Goal: Check status: Check status

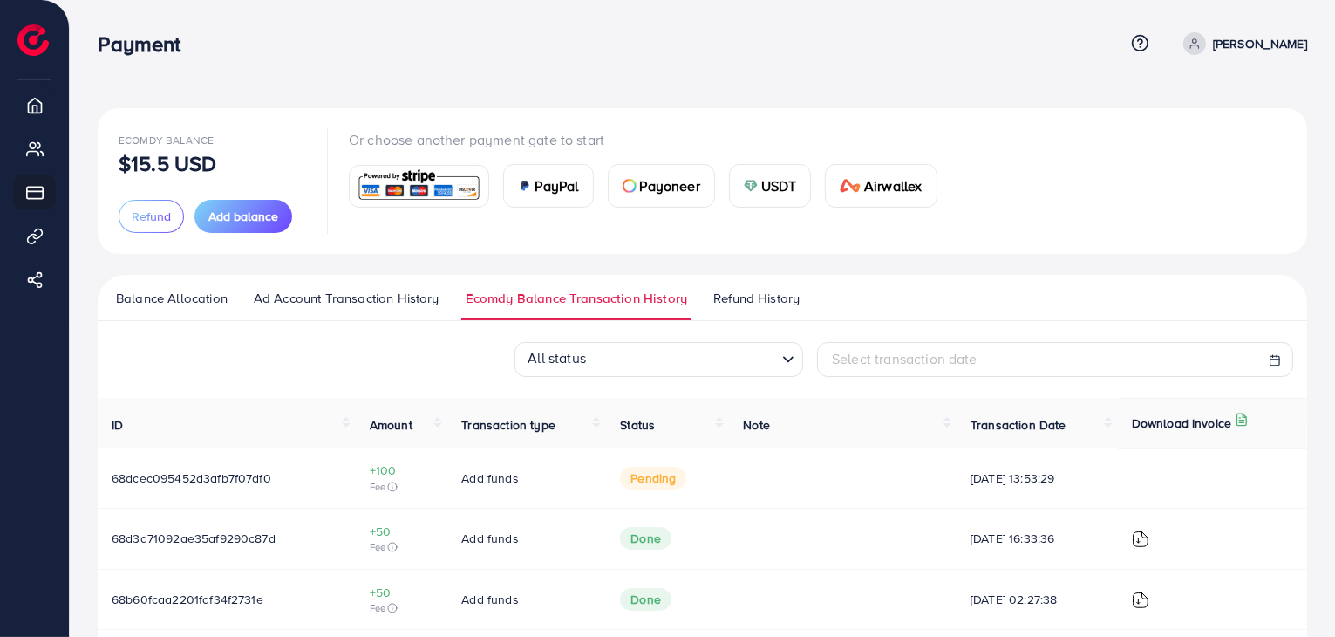
click at [376, 313] on link "Ad Account Transaction History" at bounding box center [346, 304] width 194 height 31
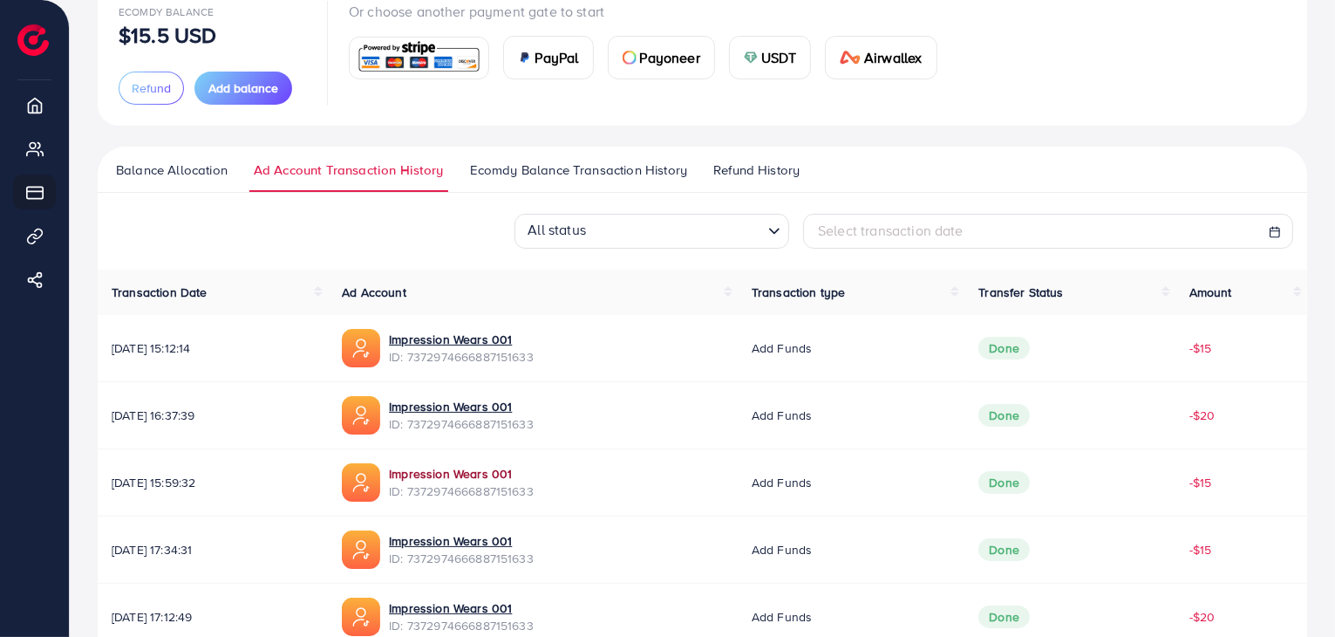
scroll to position [303, 0]
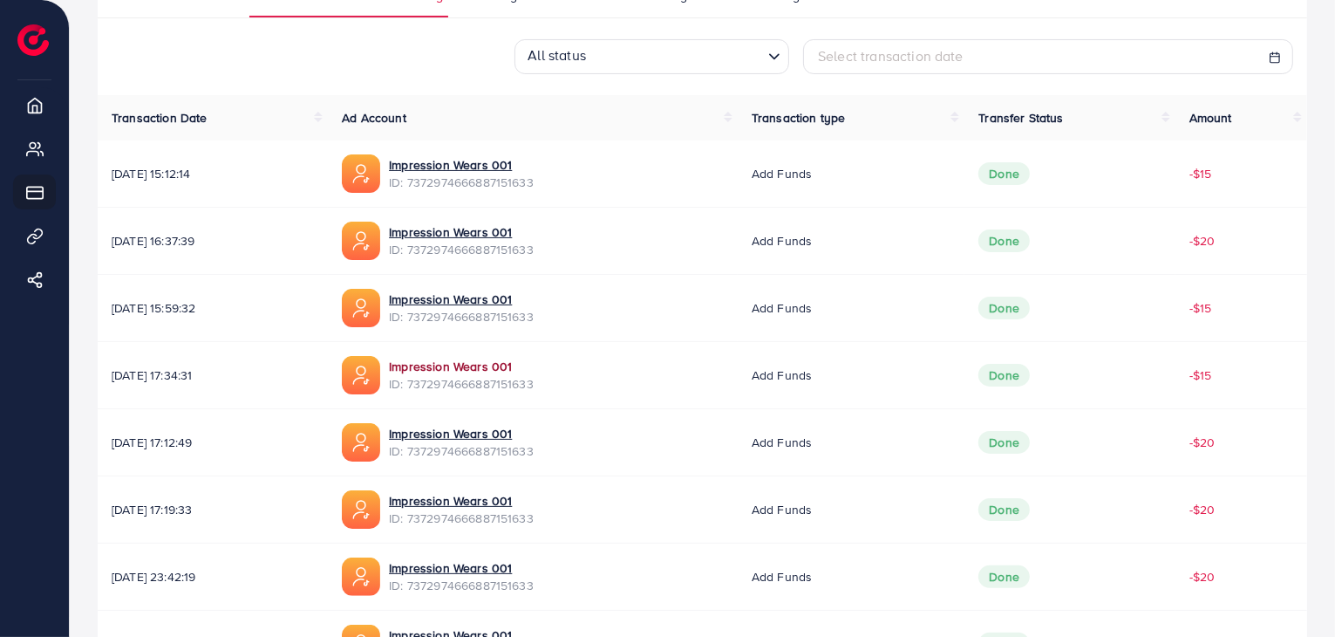
click at [522, 371] on link "Impression Wears 001" at bounding box center [461, 366] width 145 height 17
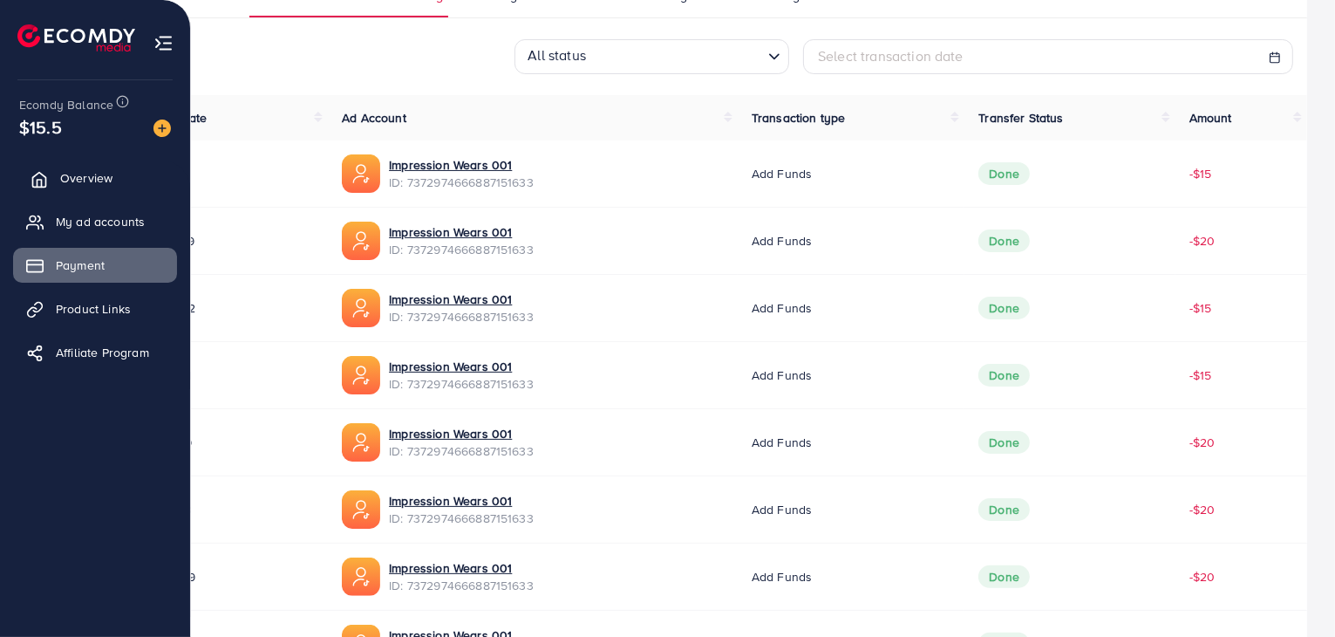
click at [80, 174] on span "Overview" at bounding box center [86, 177] width 52 height 17
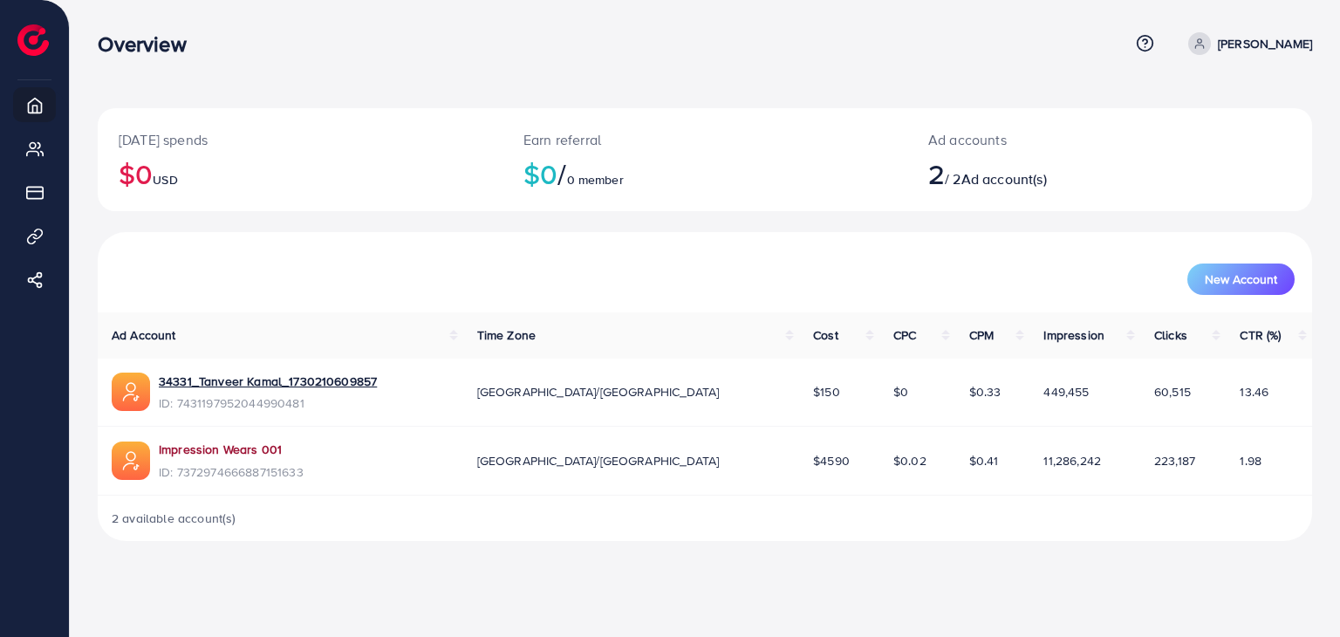
click at [213, 443] on link "Impression Wears 001" at bounding box center [220, 448] width 123 height 17
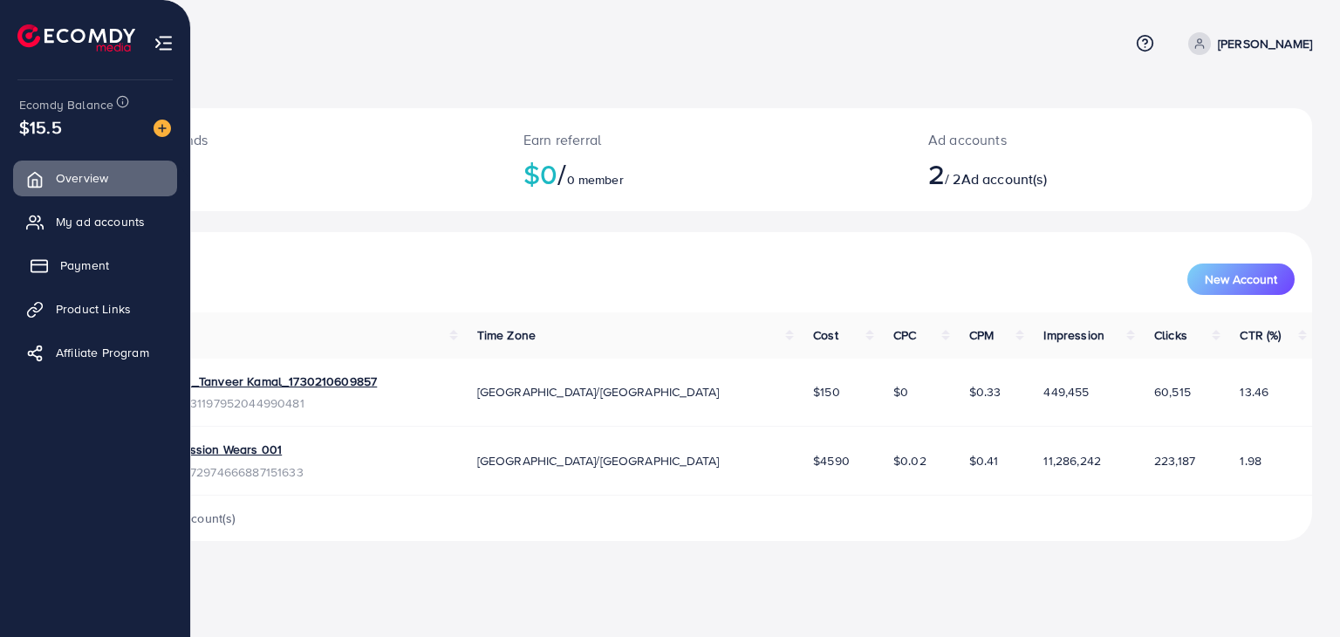
click at [72, 256] on span "Payment" at bounding box center [84, 264] width 49 height 17
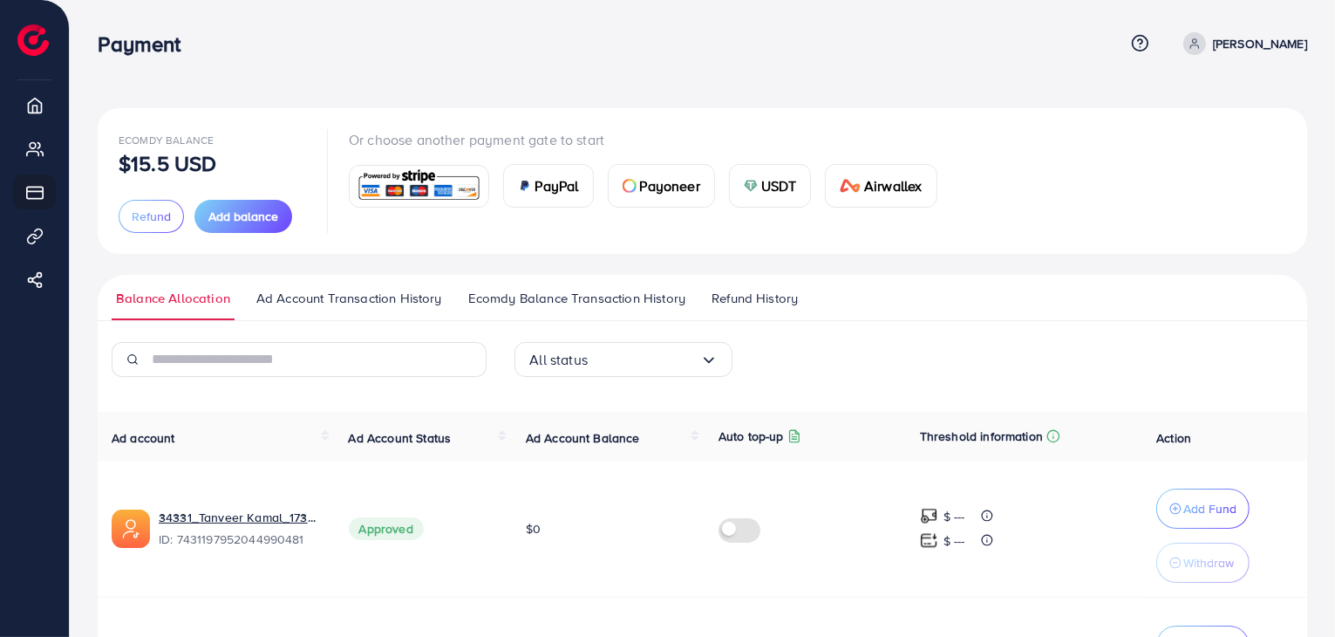
click at [331, 299] on span "Ad Account Transaction History" at bounding box center [349, 298] width 186 height 19
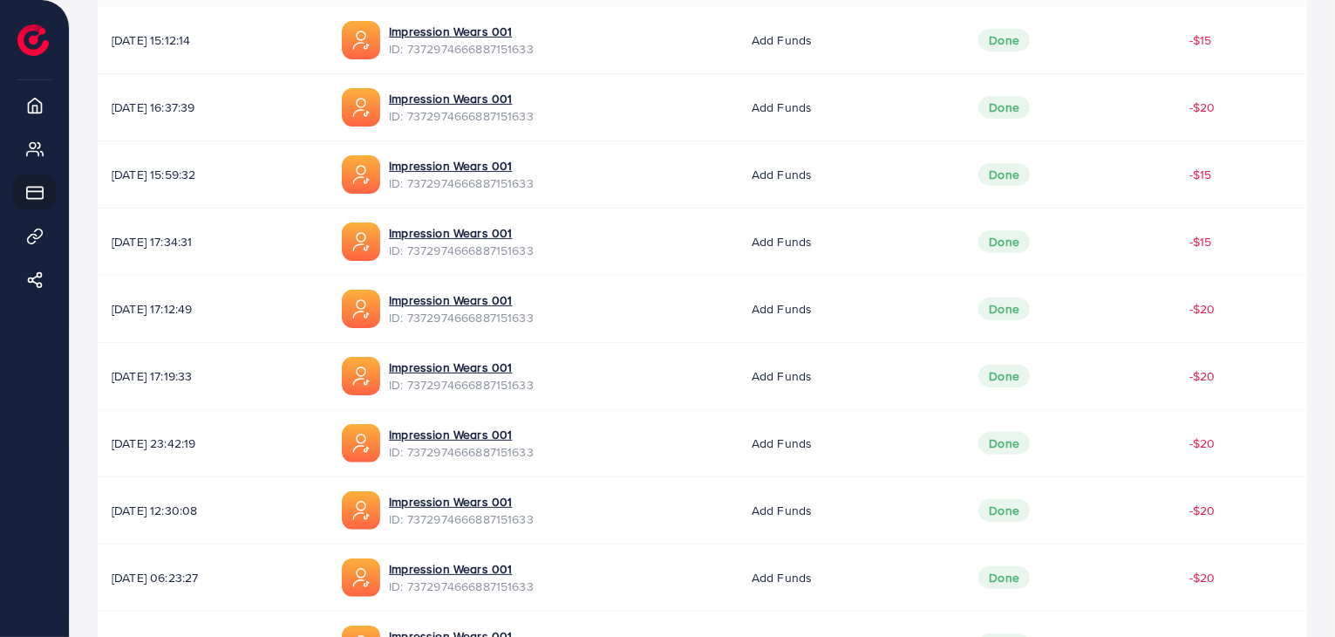
scroll to position [349, 0]
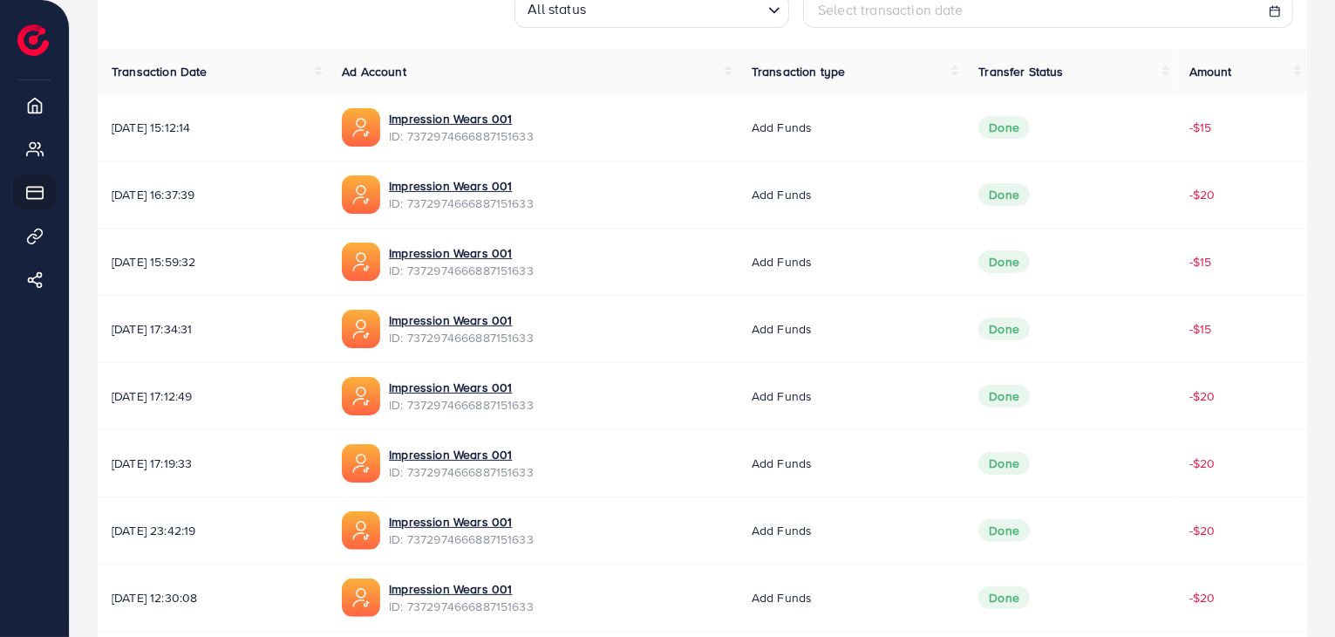
drag, startPoint x: 101, startPoint y: 391, endPoint x: 1266, endPoint y: 403, distance: 1164.4
click at [1266, 403] on tr "[DATE] 17:12:49 Impression Wears 001 ID: 7372974666887151633 Add funds Done -$20" at bounding box center [703, 396] width 1210 height 67
click at [1266, 403] on td "-$20" at bounding box center [1242, 396] width 132 height 67
drag, startPoint x: 98, startPoint y: 321, endPoint x: 1251, endPoint y: 321, distance: 1153.0
click at [1251, 321] on tr "[DATE] 17:34:31 Impression Wears 001 ID: 7372974666887151633 Add funds Done -$15" at bounding box center [703, 329] width 1210 height 67
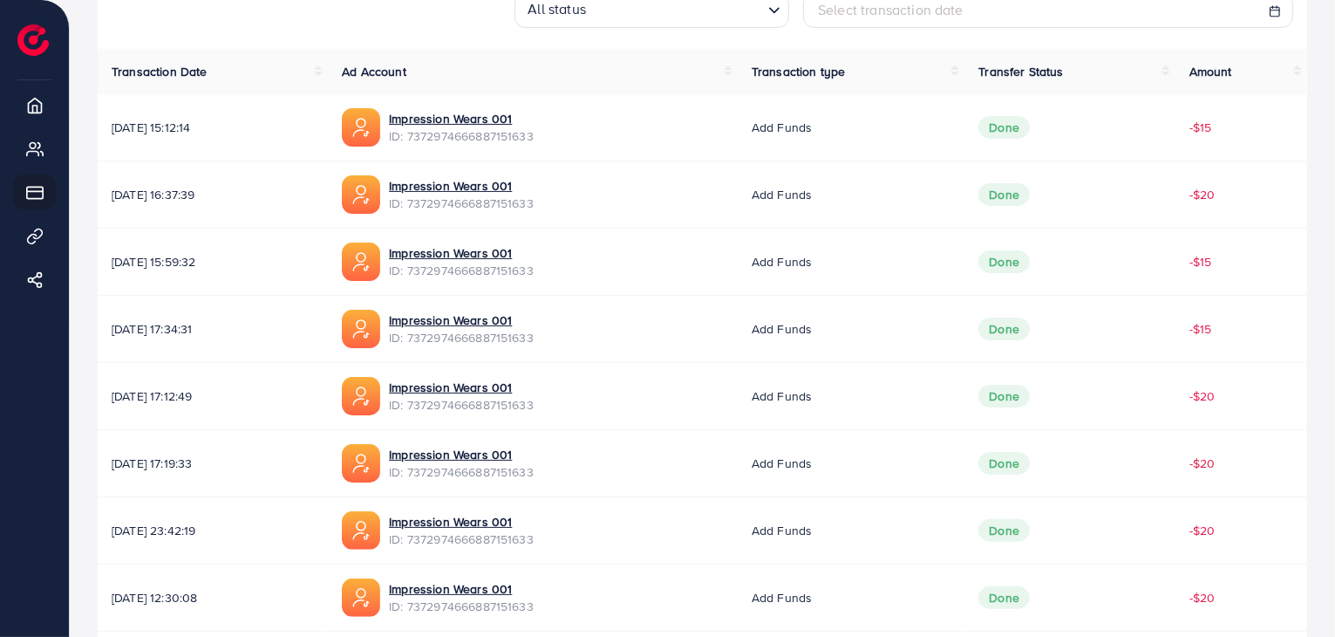
click at [1251, 321] on td "-$15" at bounding box center [1242, 329] width 132 height 67
drag, startPoint x: 1251, startPoint y: 321, endPoint x: 108, endPoint y: 339, distance: 1142.7
click at [108, 339] on tr "[DATE] 17:34:31 Impression Wears 001 ID: 7372974666887151633 Add funds Done -$15" at bounding box center [703, 329] width 1210 height 67
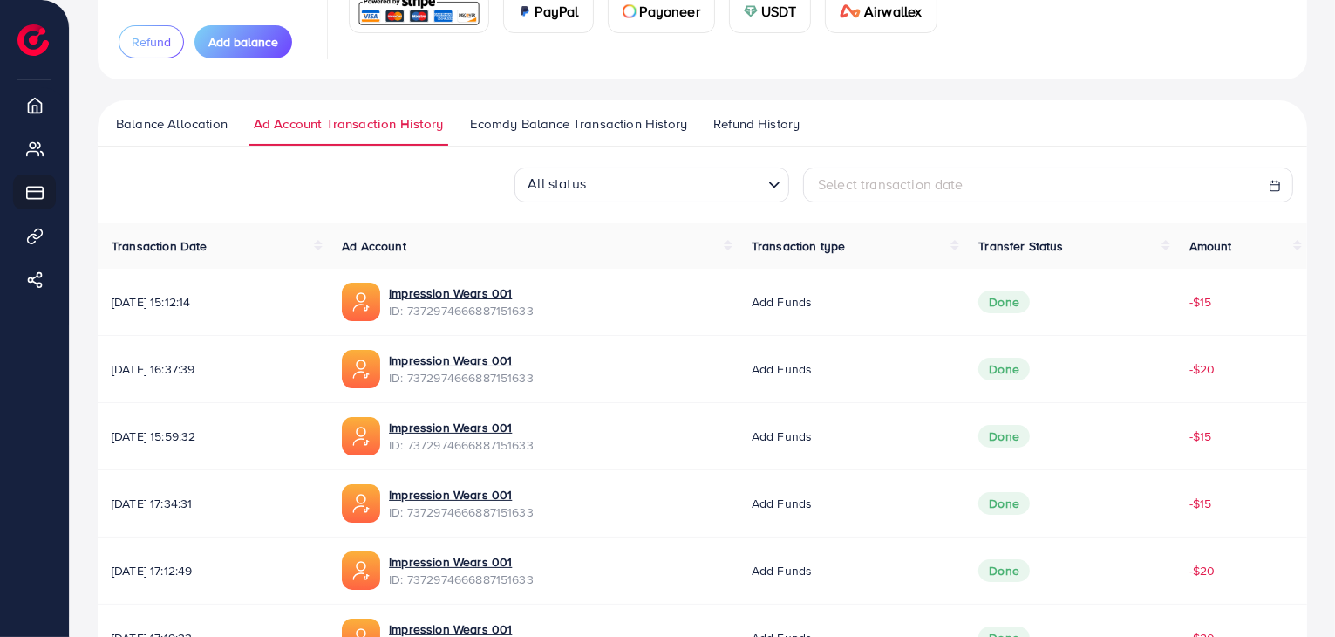
click at [571, 140] on link "Ecomdy Balance Transaction History" at bounding box center [579, 129] width 226 height 31
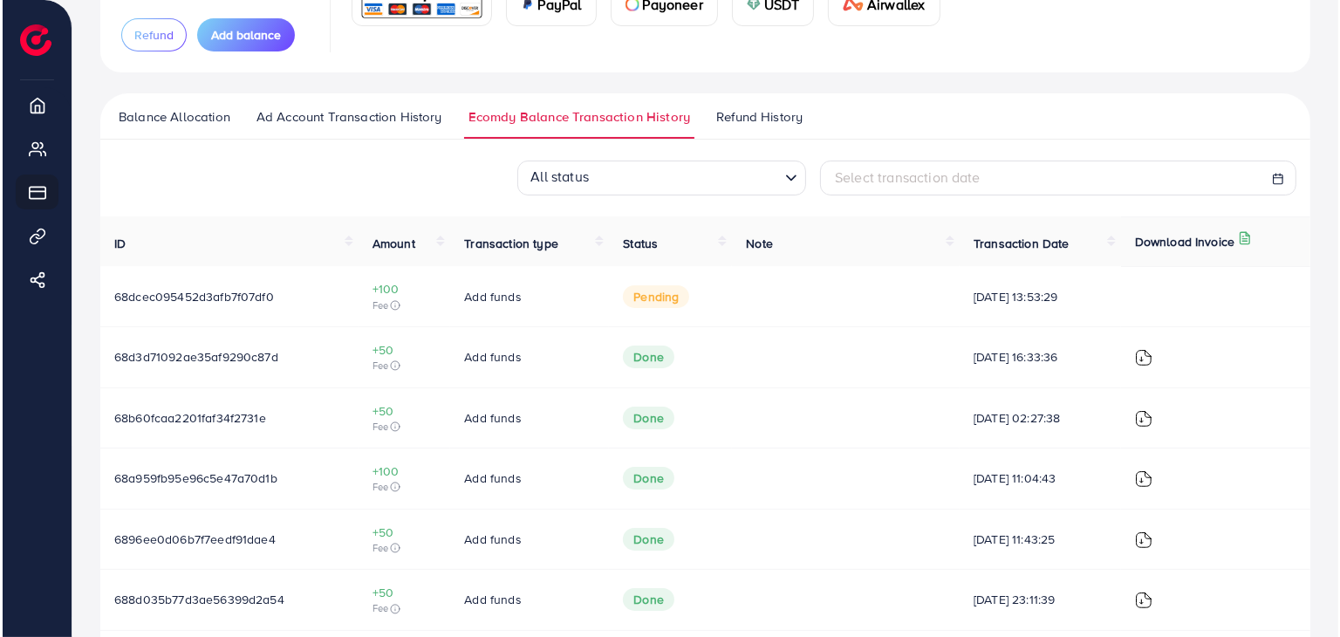
scroll to position [174, 0]
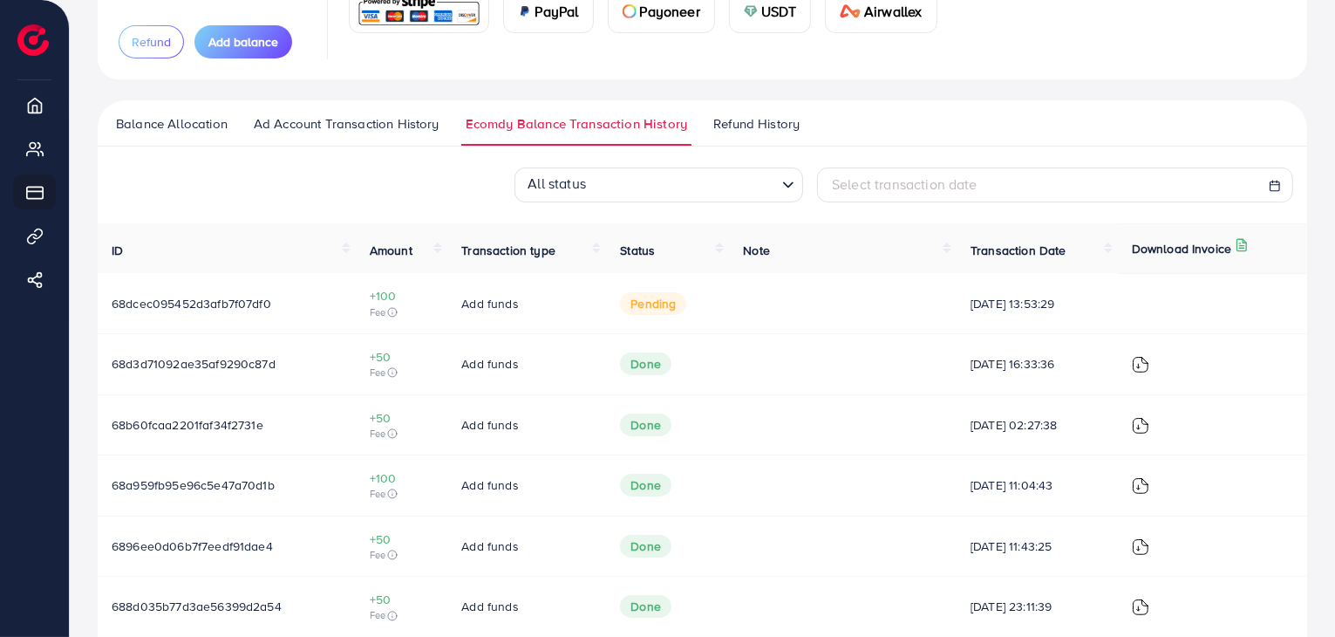
click at [1150, 365] on img at bounding box center [1140, 364] width 17 height 17
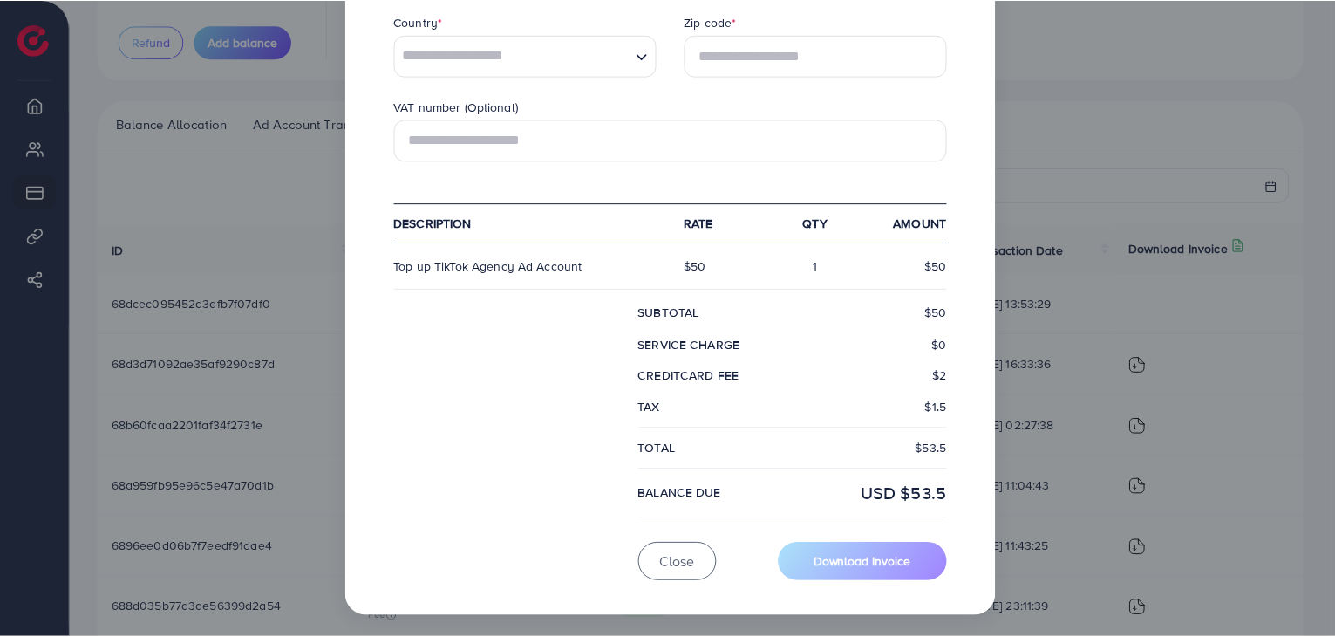
scroll to position [561, 0]
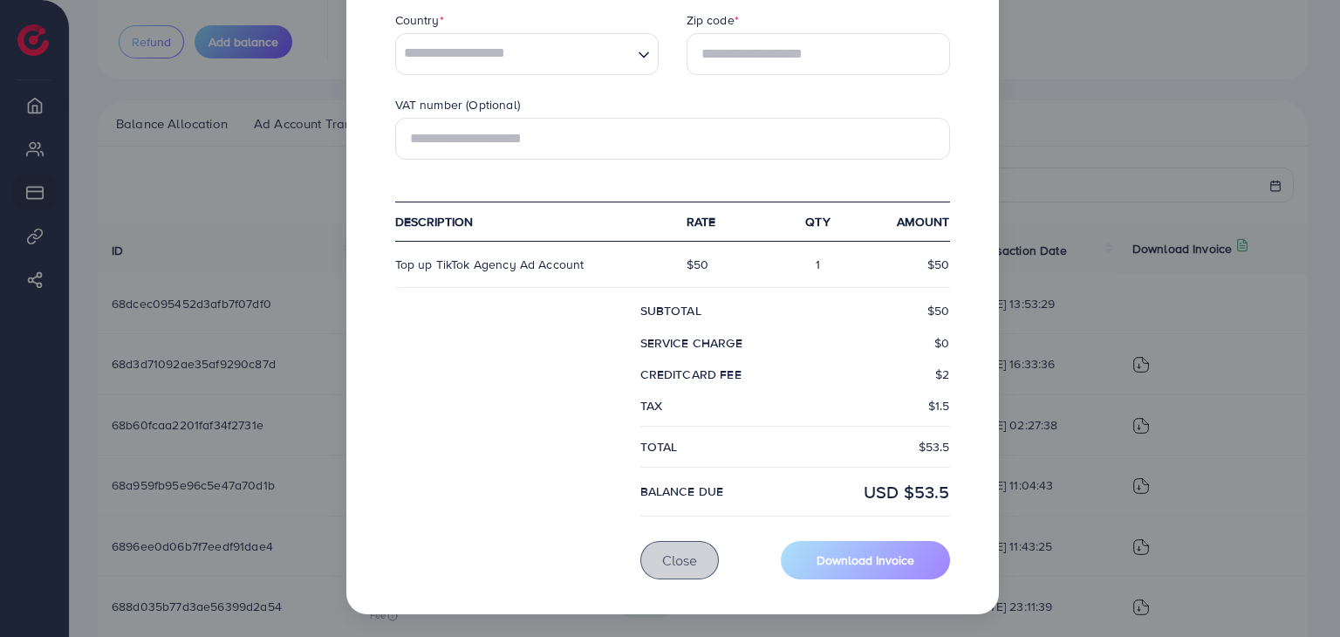
click at [682, 563] on span "Close" at bounding box center [679, 559] width 35 height 19
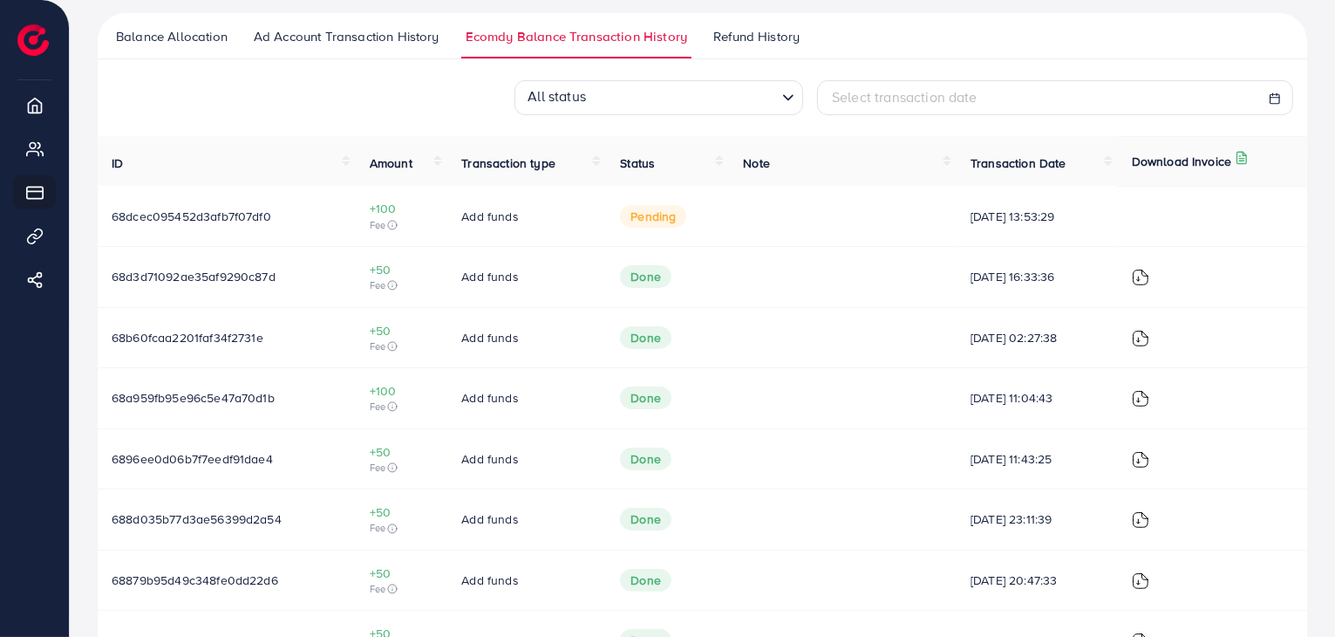
scroll to position [0, 0]
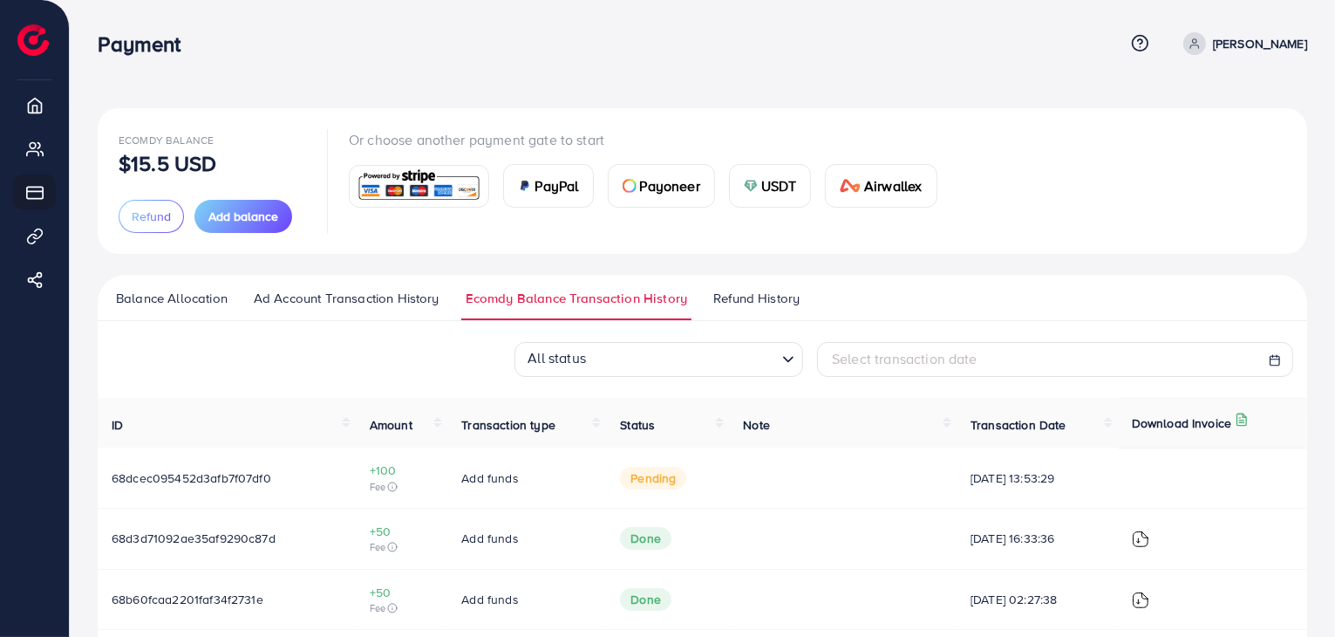
click at [361, 301] on span "Ad Account Transaction History" at bounding box center [347, 298] width 186 height 19
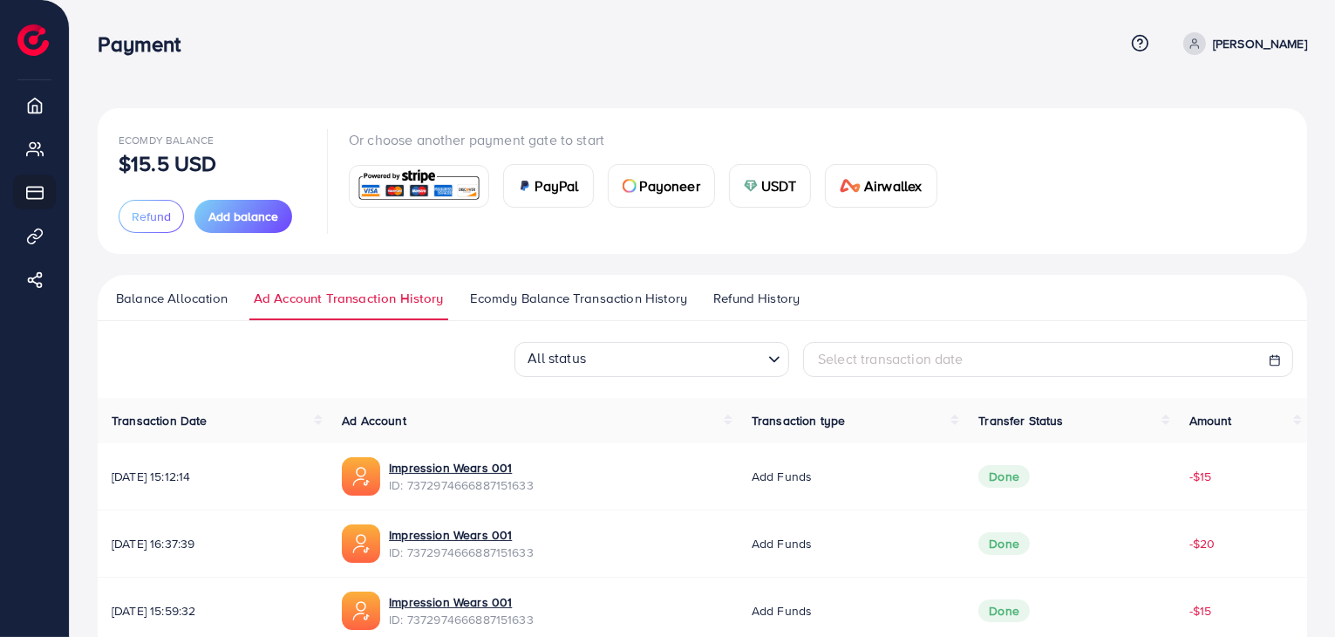
scroll to position [349, 0]
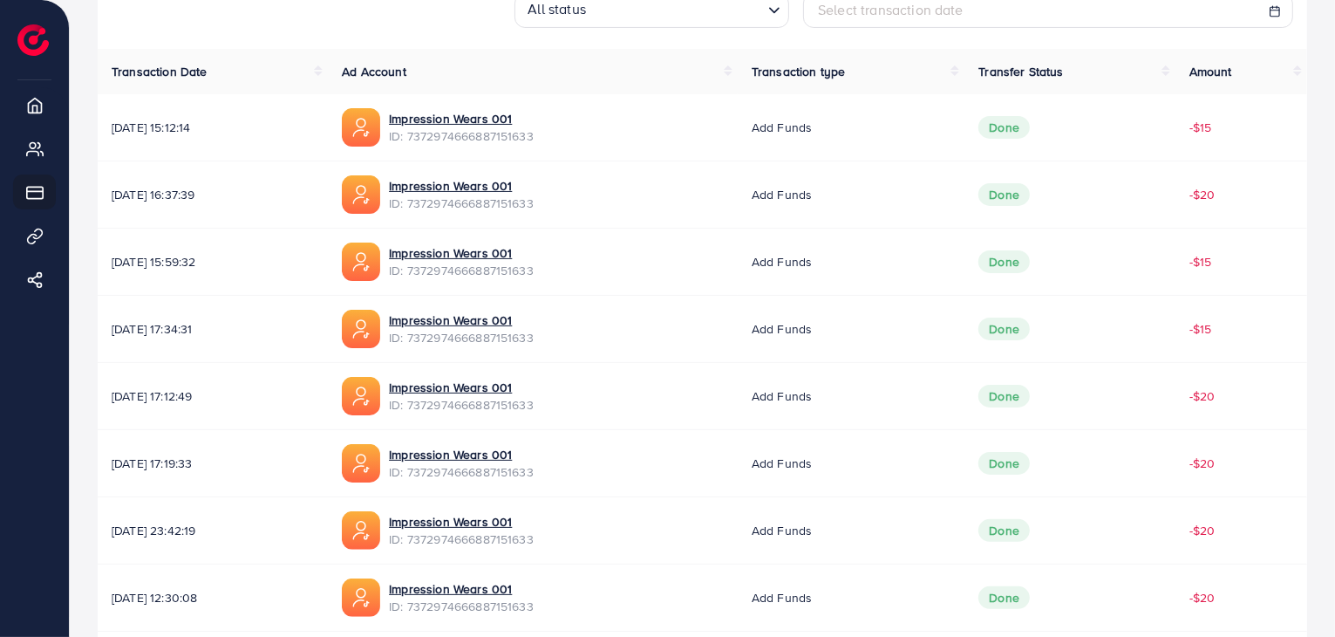
click at [1298, 296] on td "-$15" at bounding box center [1242, 329] width 132 height 67
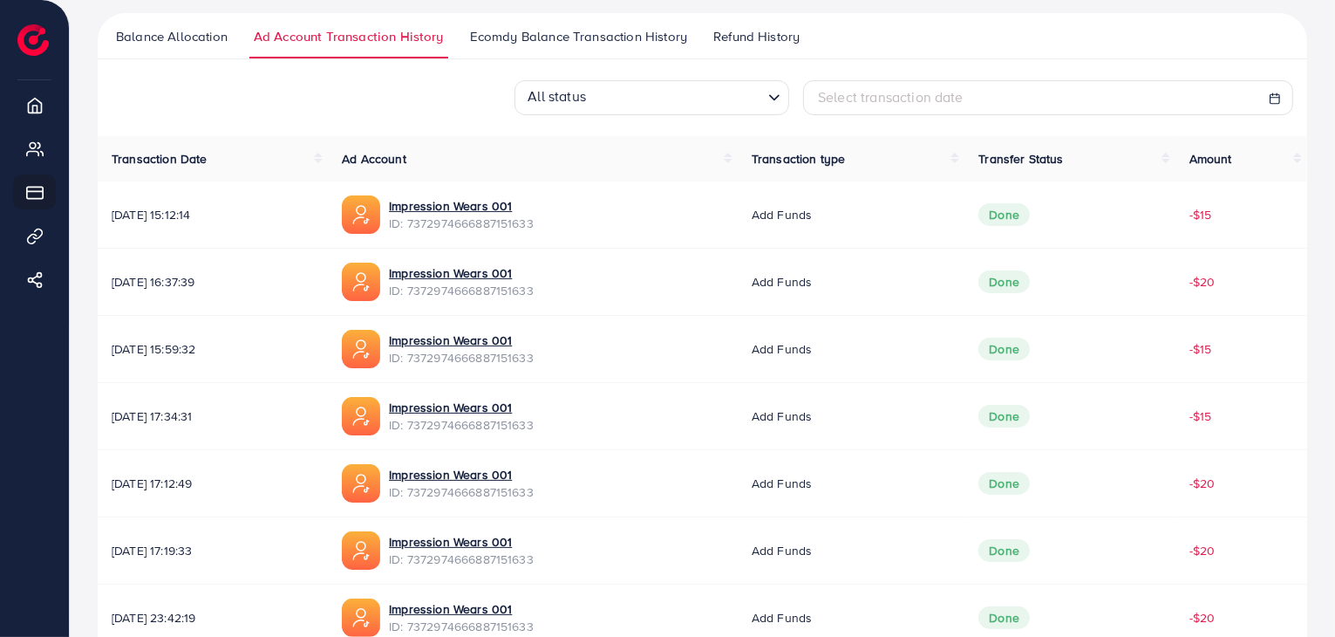
drag, startPoint x: 1248, startPoint y: 425, endPoint x: 114, endPoint y: 228, distance: 1150.9
click at [114, 228] on tbody "[DATE] 15:12:14 Impression Wears 001 ID: 7372974666887151633 Add funds Done -$1…" at bounding box center [703, 517] width 1210 height 672
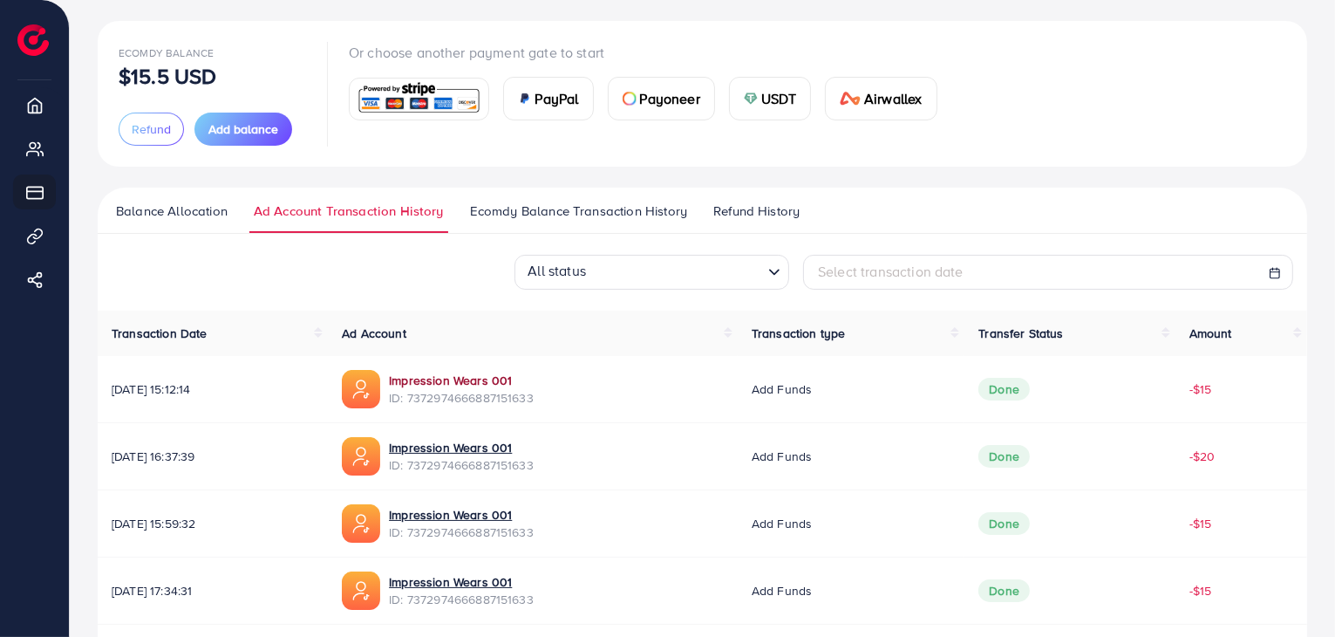
scroll to position [0, 0]
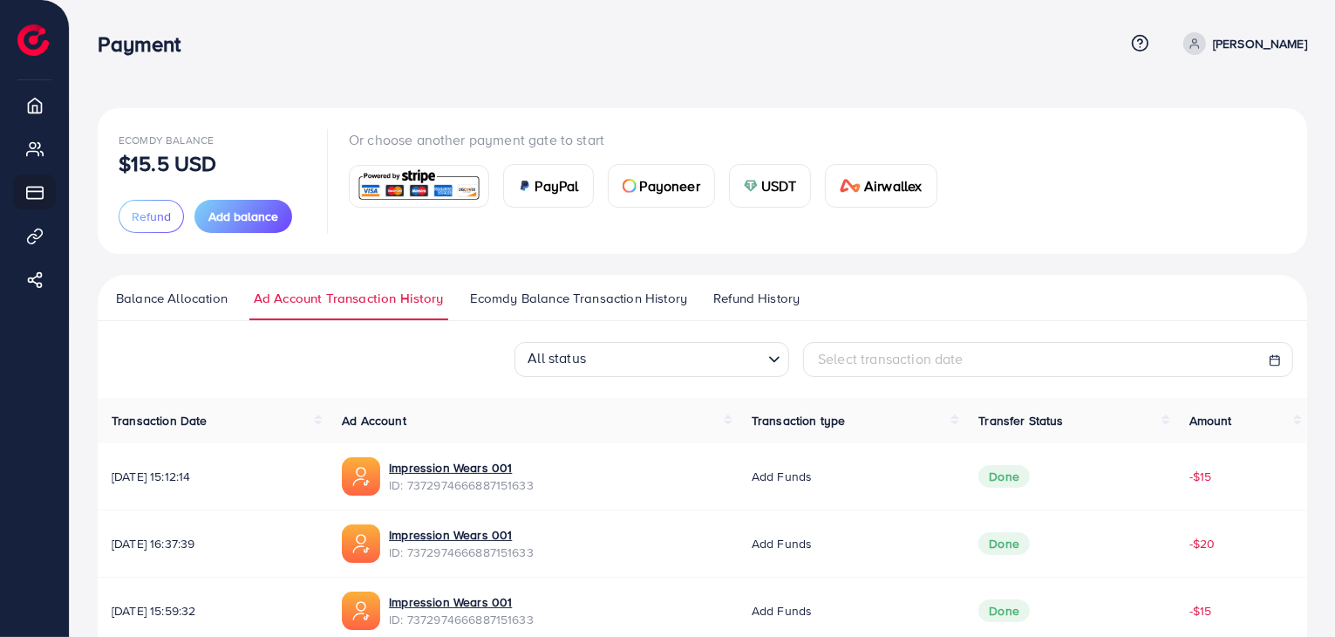
click at [743, 81] on div "Ecomdy Balance $15.5 USD Refund Add balance Or choose another payment gate to s…" at bounding box center [703, 601] width 1266 height 1203
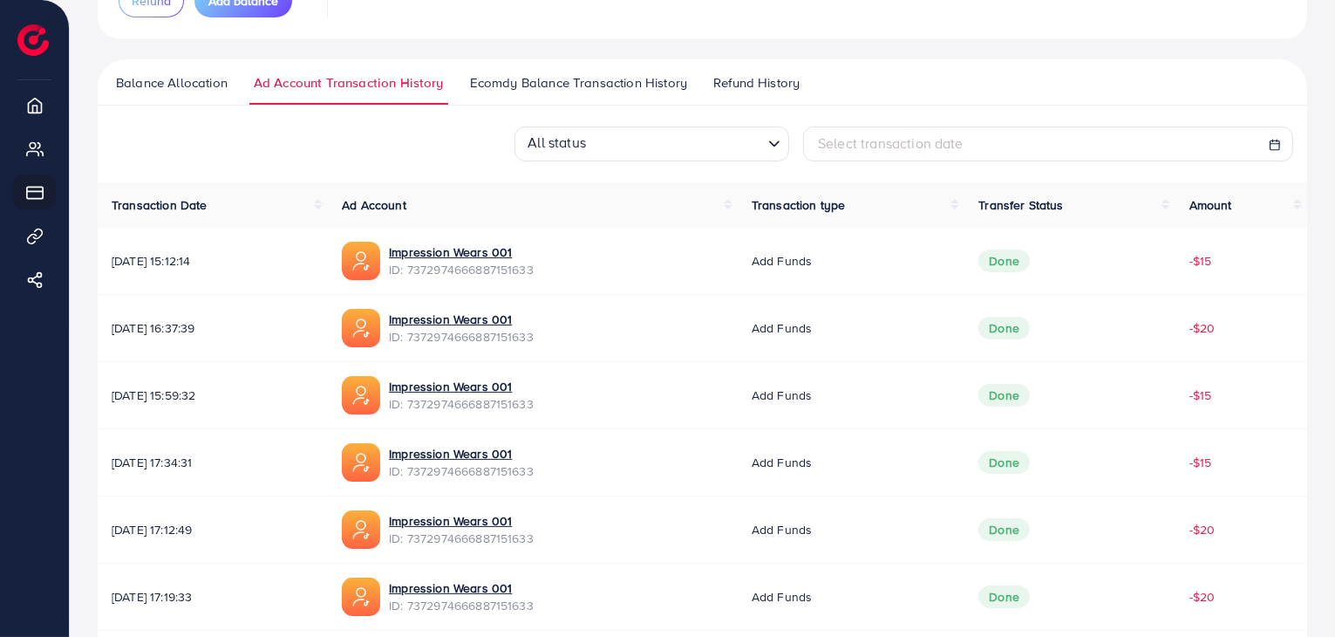
scroll to position [303, 0]
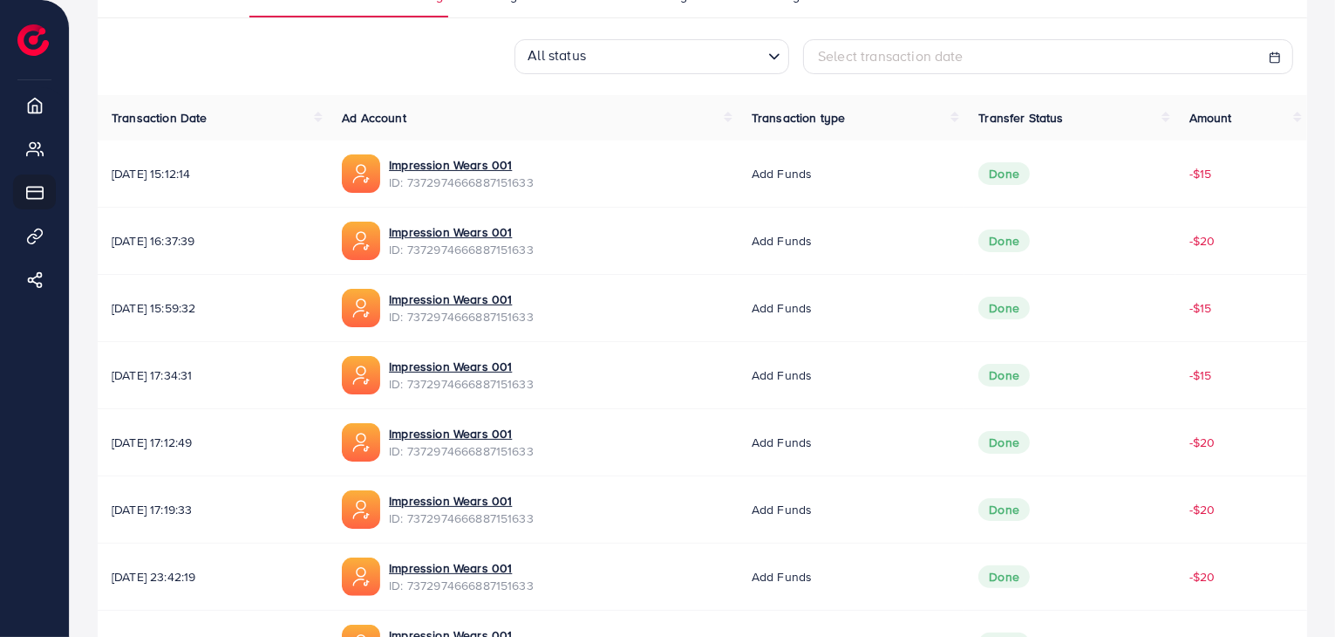
drag, startPoint x: 1227, startPoint y: 379, endPoint x: 1168, endPoint y: 182, distance: 205.0
click at [1168, 182] on tbody "[DATE] 15:12:14 Impression Wears 001 ID: 7372974666887151633 Add funds Done -$1…" at bounding box center [703, 476] width 1210 height 672
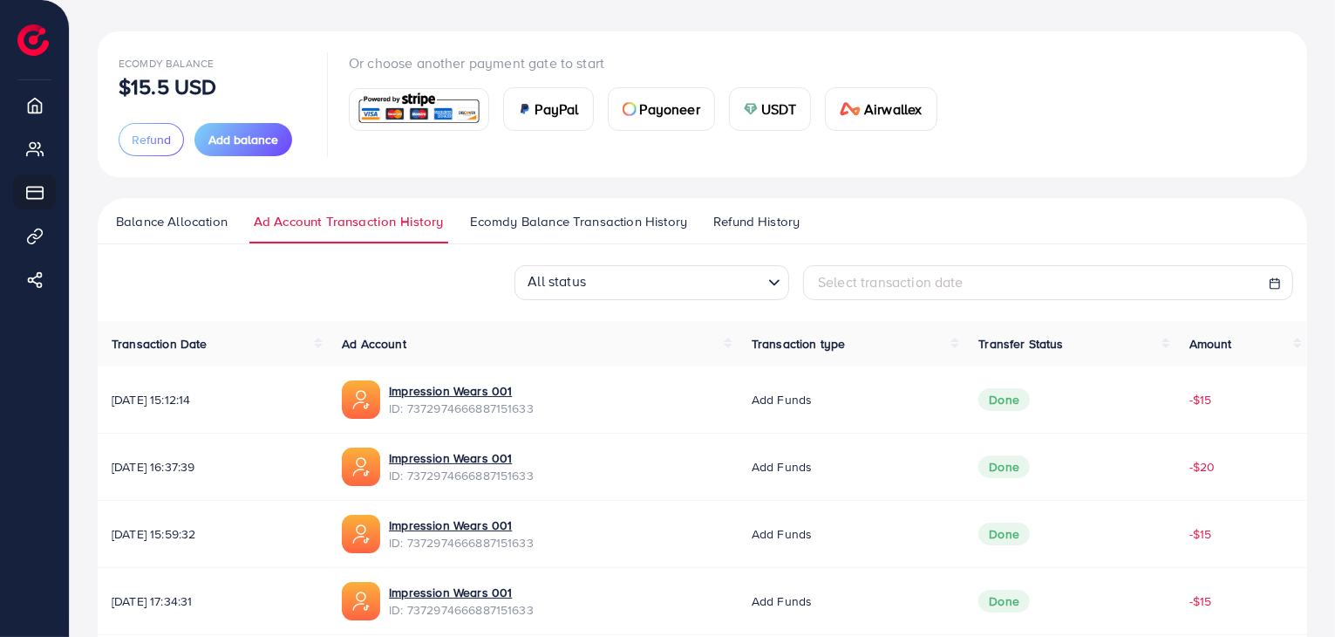
scroll to position [262, 0]
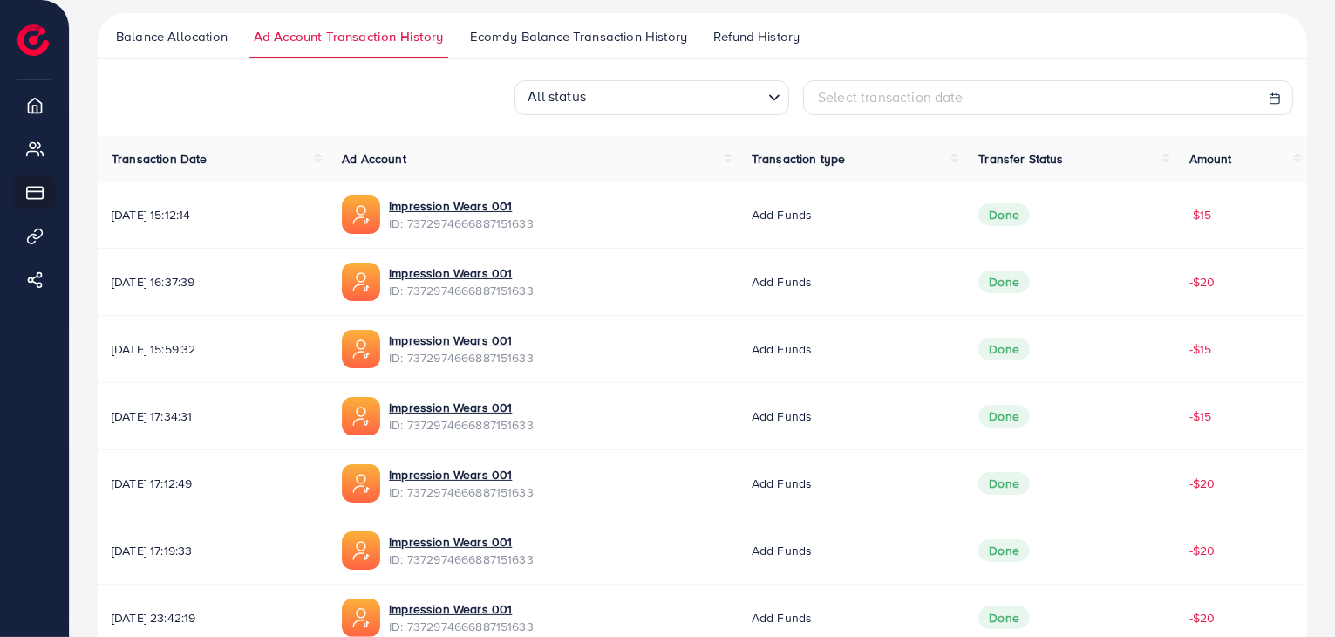
click at [178, 91] on div "All status Loading... Select transaction date" at bounding box center [703, 97] width 1210 height 35
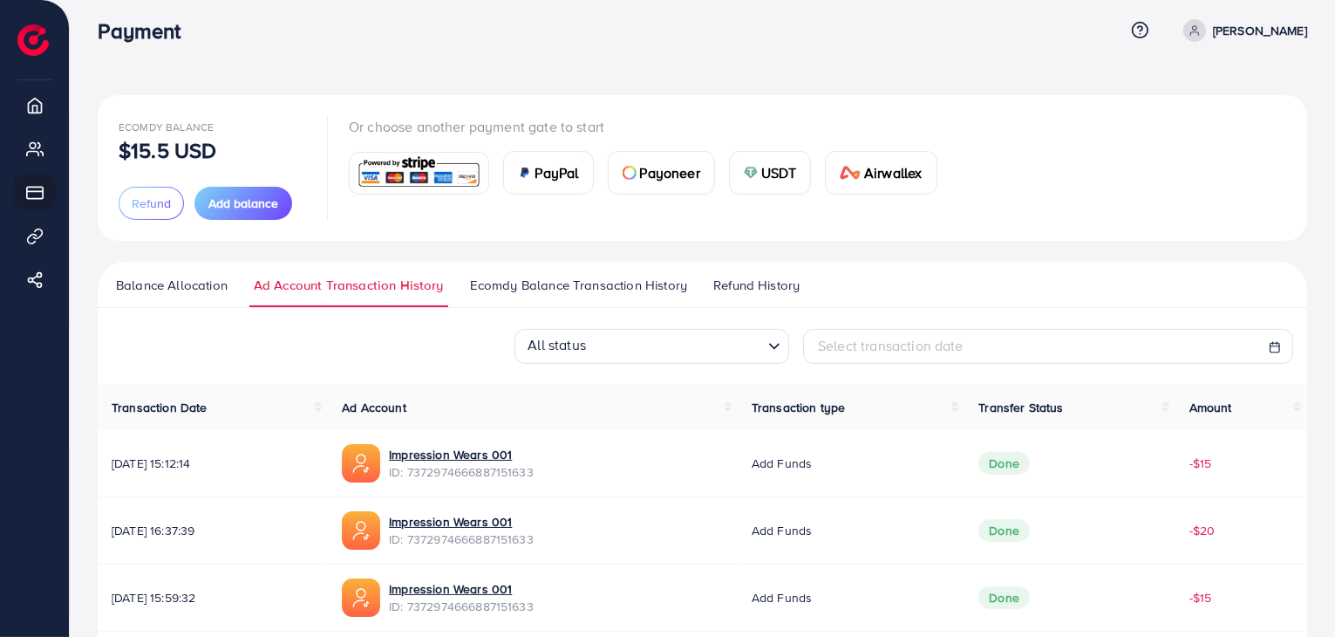
scroll to position [0, 0]
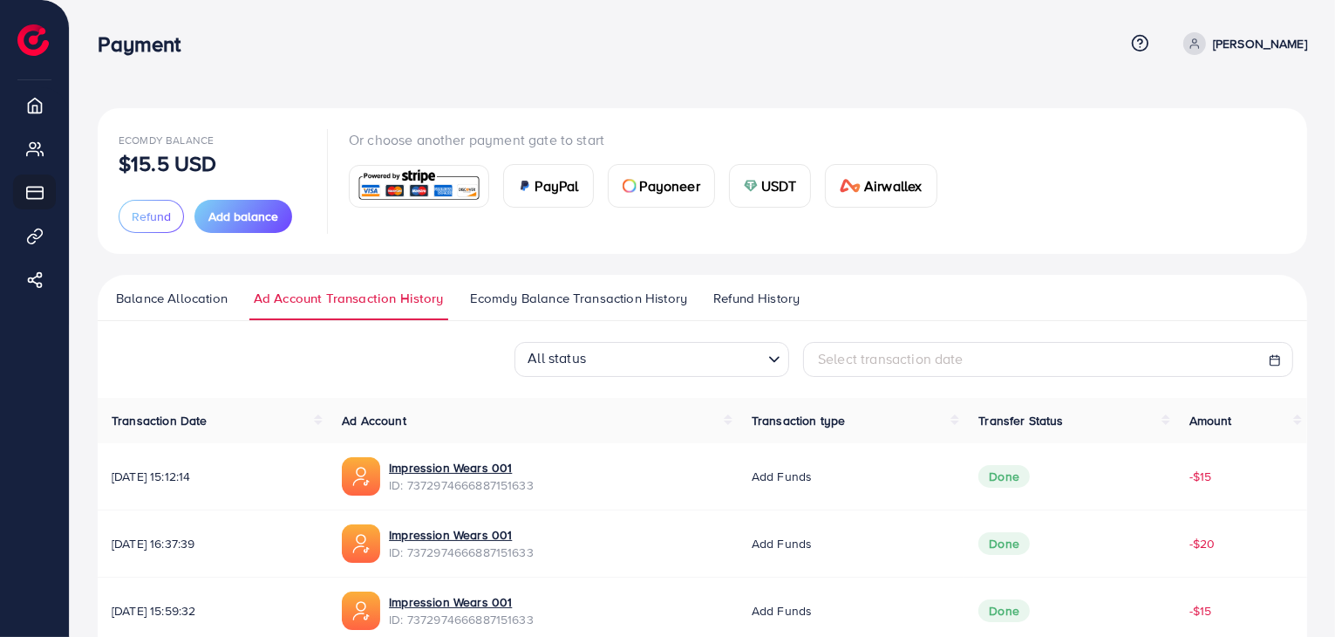
click at [502, 296] on span "Ecomdy Balance Transaction History" at bounding box center [578, 298] width 217 height 19
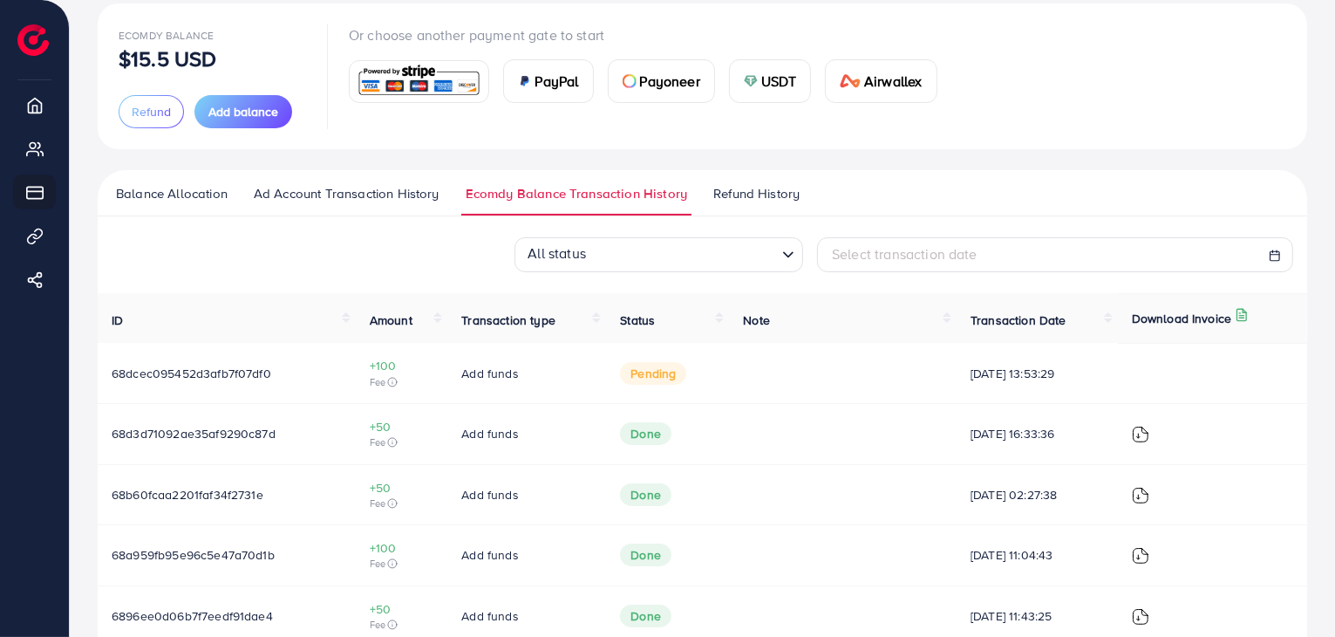
scroll to position [87, 0]
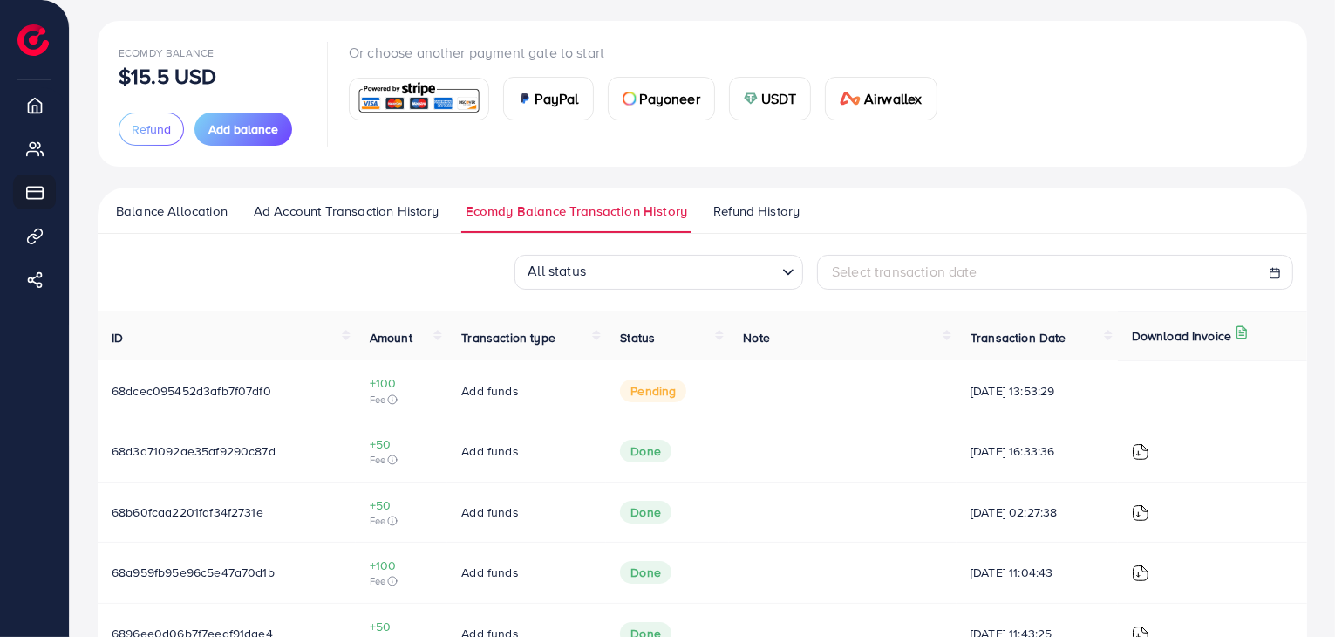
click at [334, 213] on span "Ad Account Transaction History" at bounding box center [347, 210] width 186 height 19
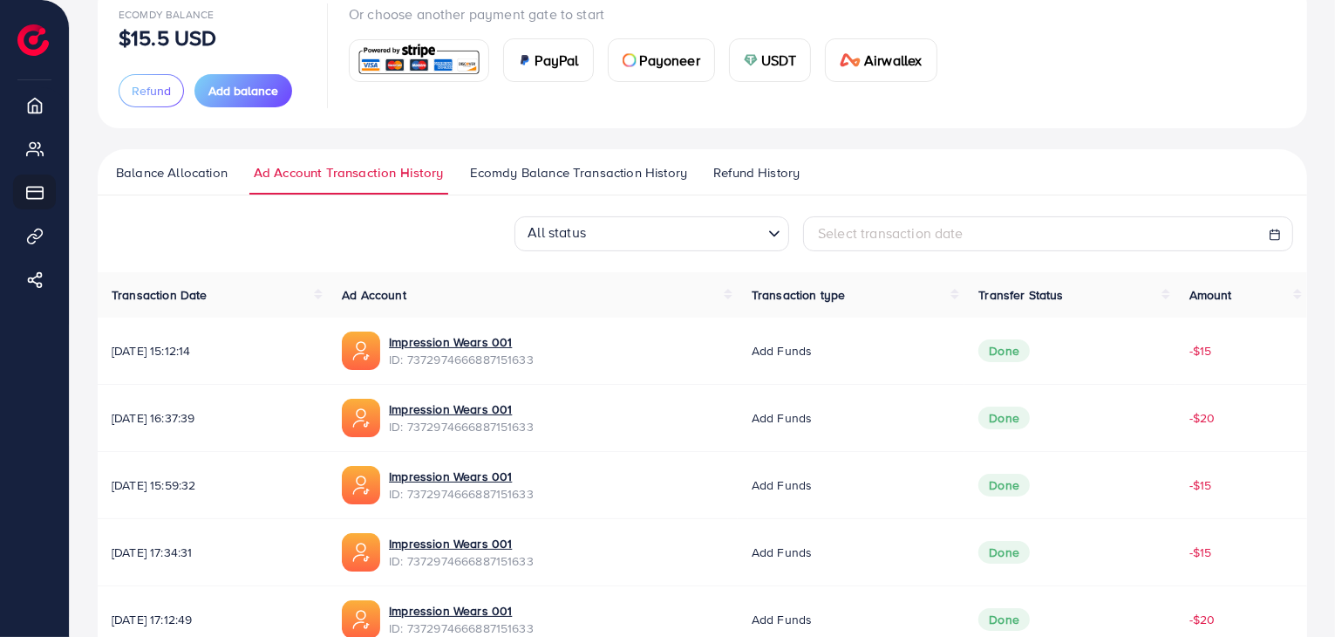
scroll to position [87, 0]
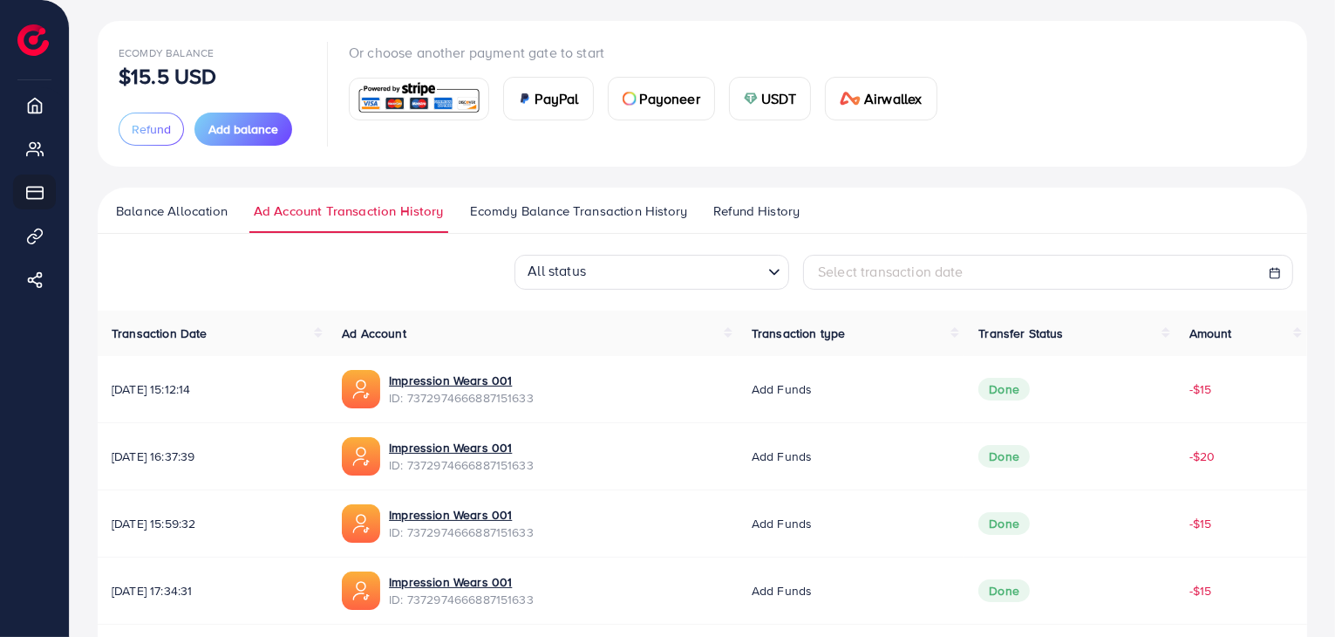
click at [543, 217] on span "Ecomdy Balance Transaction History" at bounding box center [578, 210] width 217 height 19
